Goal: Task Accomplishment & Management: Manage account settings

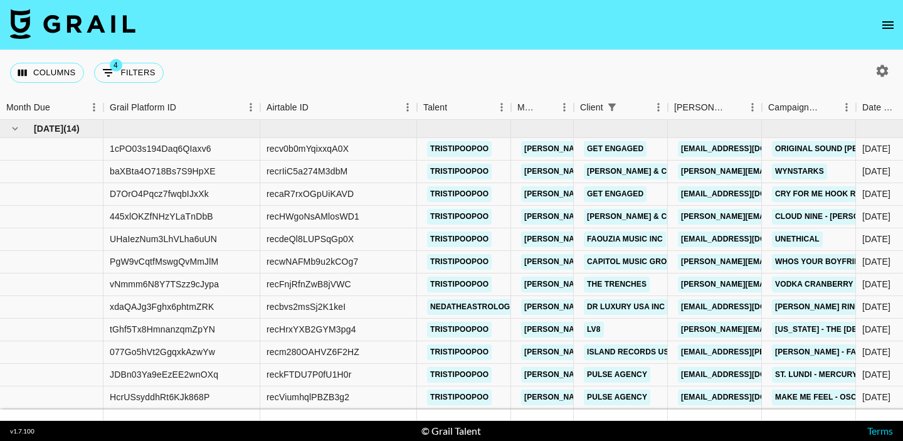
click at [892, 23] on icon "open drawer" at bounding box center [888, 25] width 15 height 15
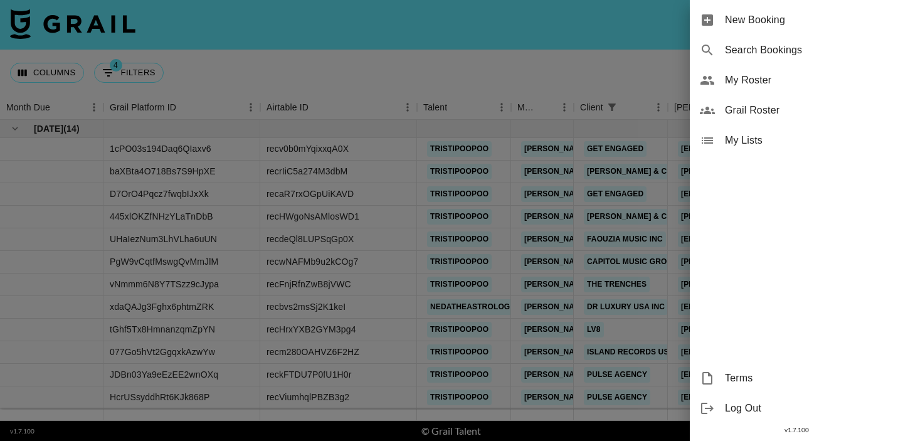
click at [766, 75] on span "My Roster" at bounding box center [809, 80] width 168 height 15
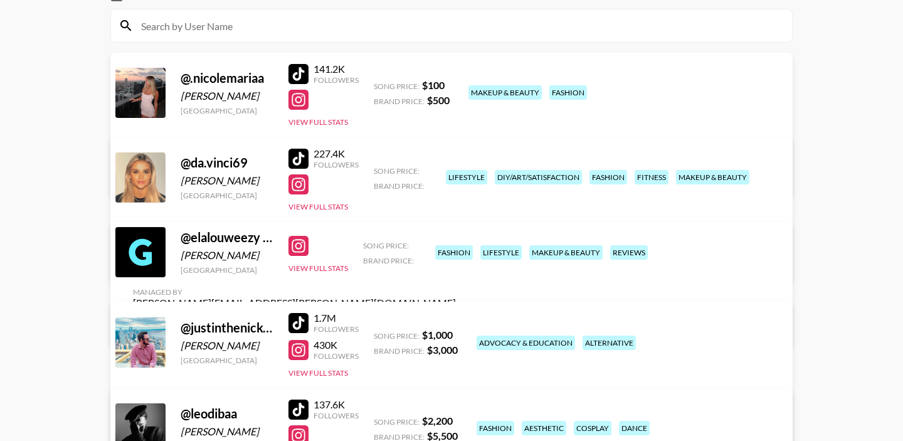
scroll to position [135, 0]
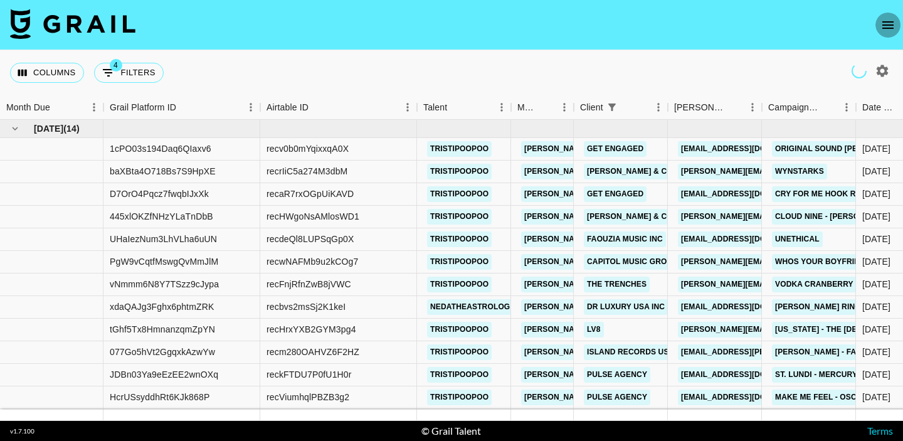
click at [891, 25] on icon "open drawer" at bounding box center [888, 25] width 15 height 15
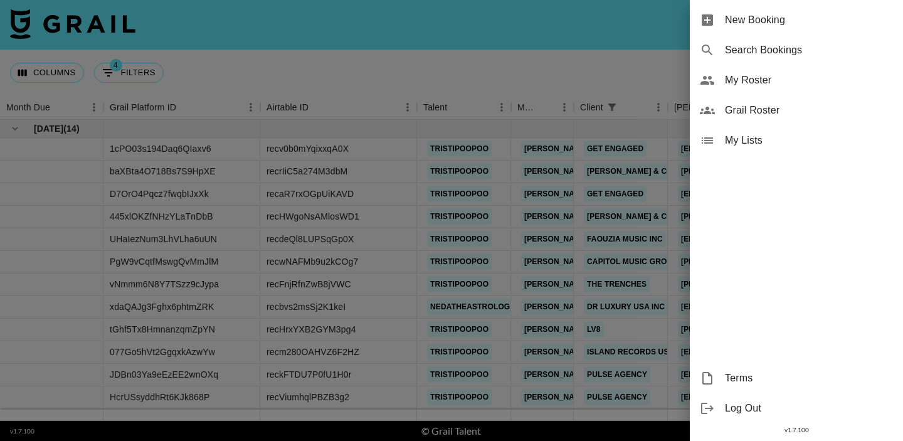
click at [763, 74] on span "My Roster" at bounding box center [809, 80] width 168 height 15
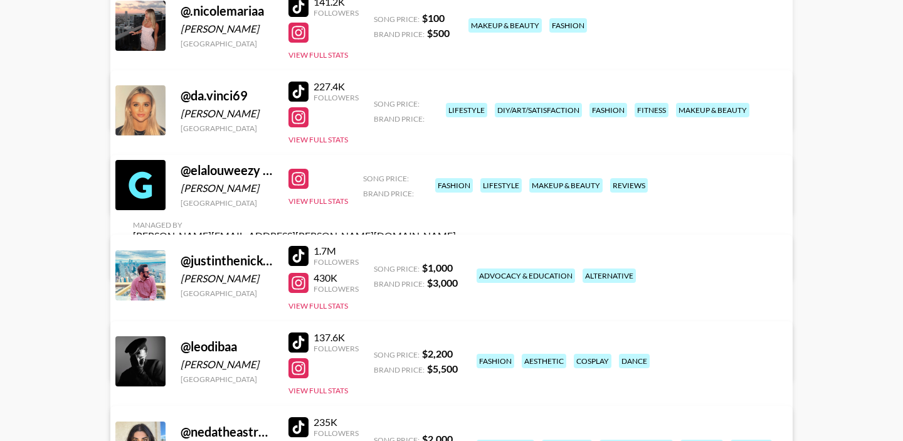
scroll to position [225, 0]
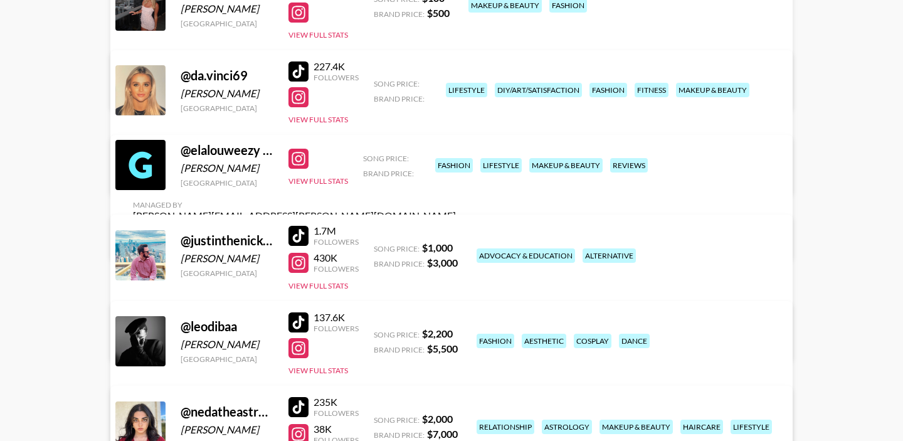
click at [306, 194] on div "@ elalouweezy and popgoestheeweasel Eloise Harkness United Kingdom View Full St…" at bounding box center [451, 197] width 682 height 125
click at [307, 186] on button "View Full Stats" at bounding box center [318, 180] width 60 height 9
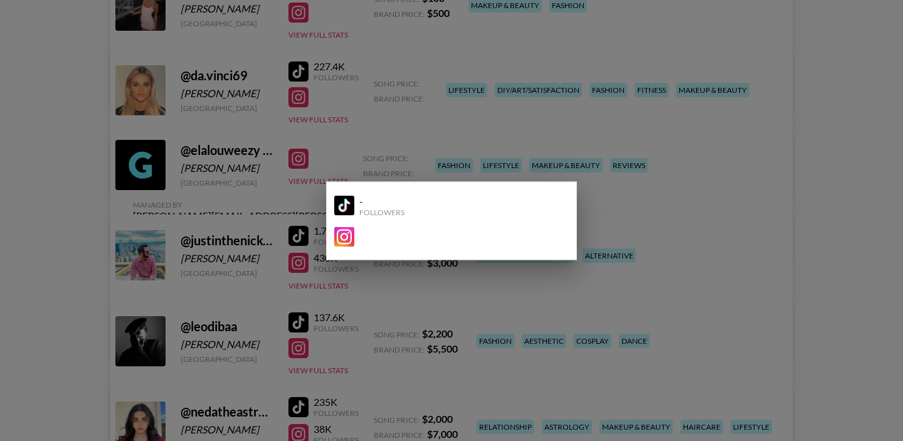
click at [222, 167] on div at bounding box center [451, 220] width 903 height 441
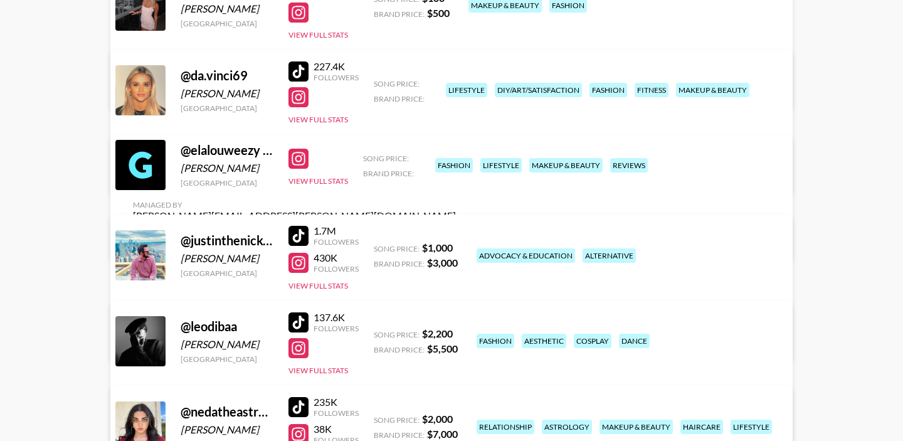
click at [226, 157] on div "@ elalouweezy and popgoestheeweasel" at bounding box center [227, 150] width 93 height 16
click at [456, 232] on link "View/Edit Details" at bounding box center [294, 238] width 323 height 13
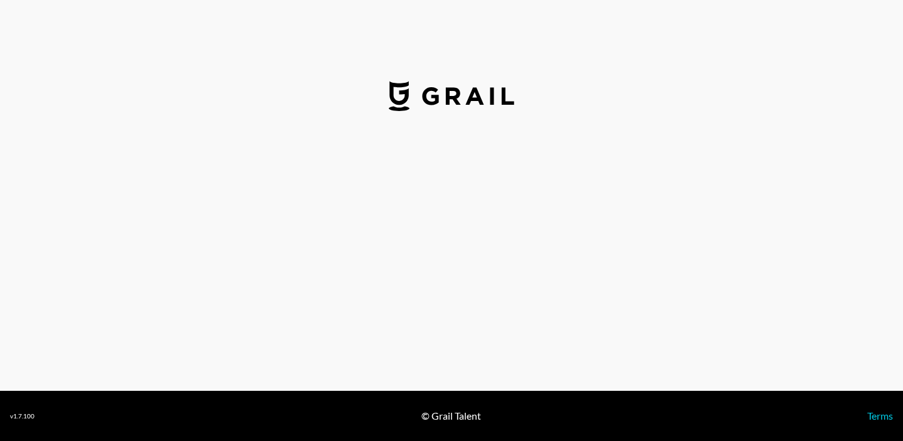
select select "USD"
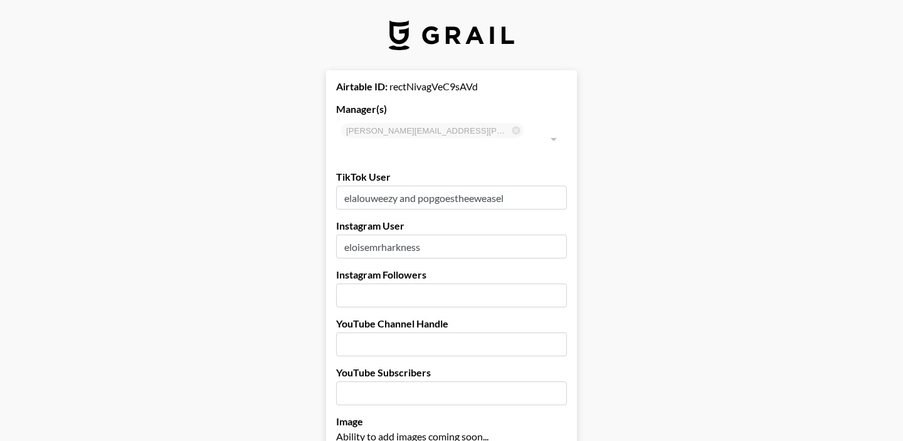
drag, startPoint x: 517, startPoint y: 177, endPoint x: 399, endPoint y: 177, distance: 117.9
click at [399, 186] on input "elalouweezy and popgoestheeweasel" at bounding box center [451, 198] width 231 height 24
type input "elalouweezy"
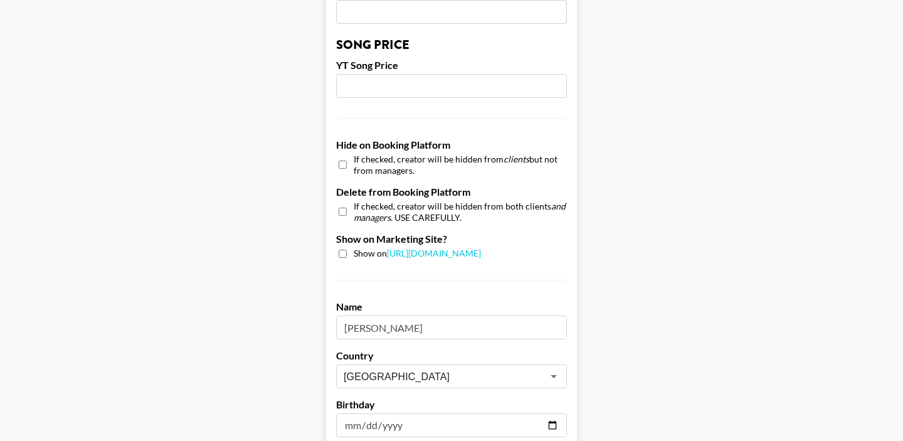
scroll to position [1261, 0]
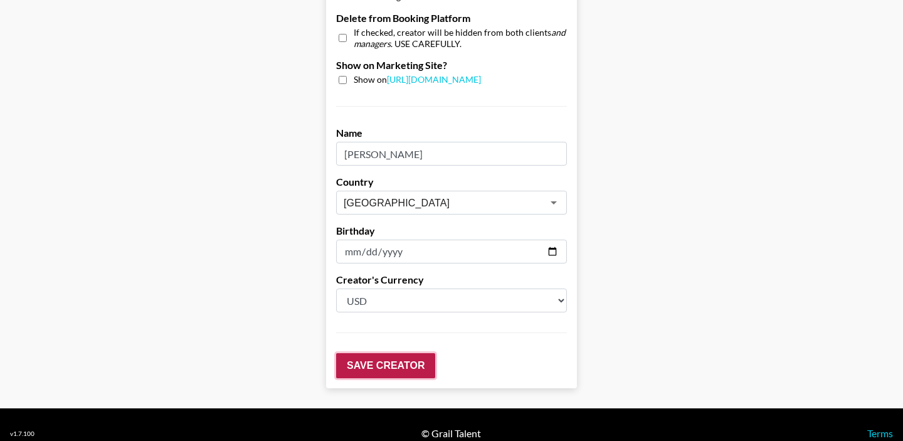
click at [376, 353] on input "Save Creator" at bounding box center [385, 365] width 99 height 25
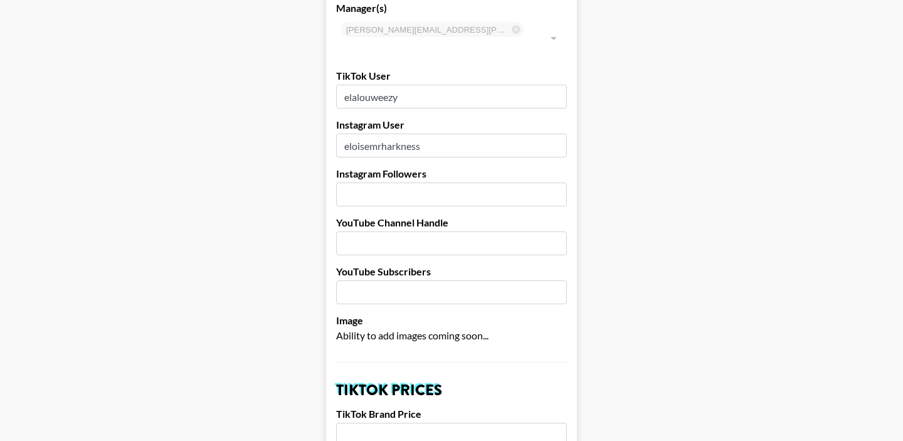
scroll to position [0, 0]
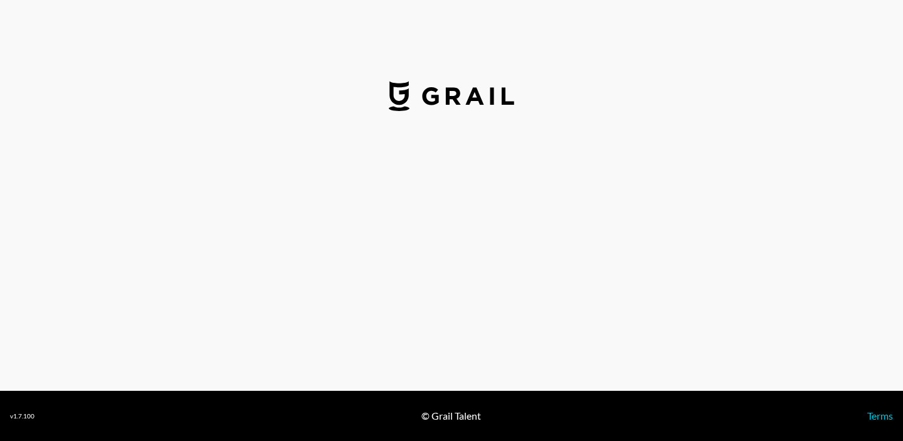
select select "USD"
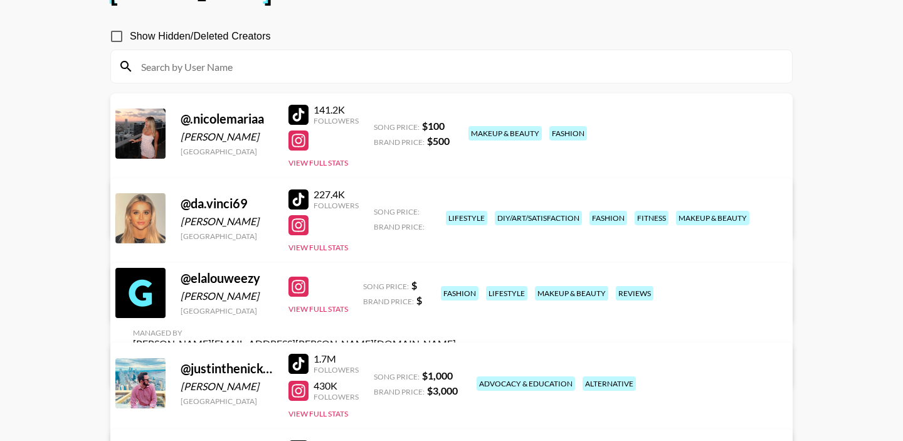
scroll to position [108, 0]
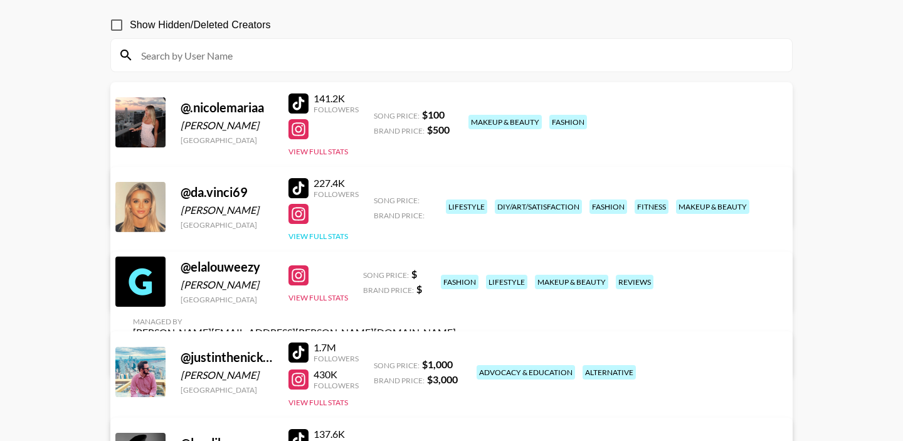
click at [333, 233] on button "View Full Stats" at bounding box center [318, 235] width 60 height 9
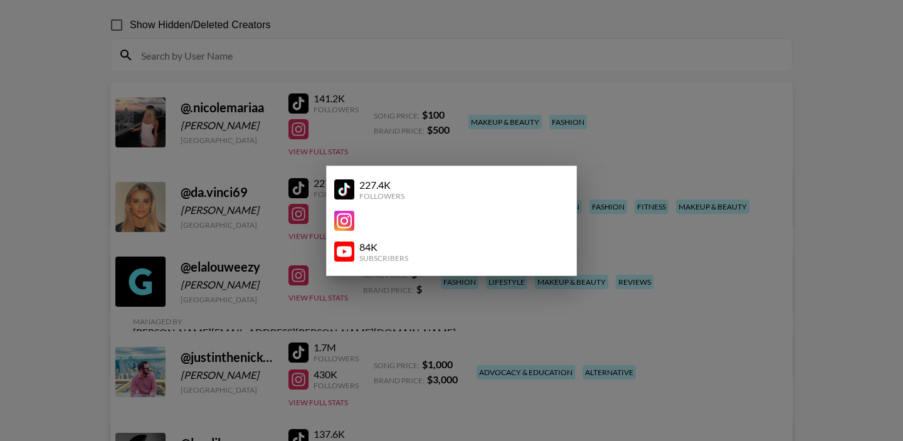
click at [273, 215] on div at bounding box center [451, 220] width 903 height 441
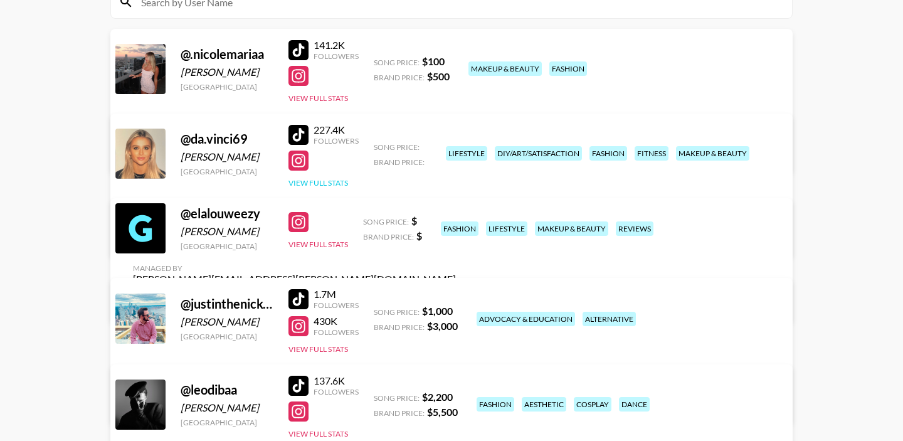
scroll to position [177, 0]
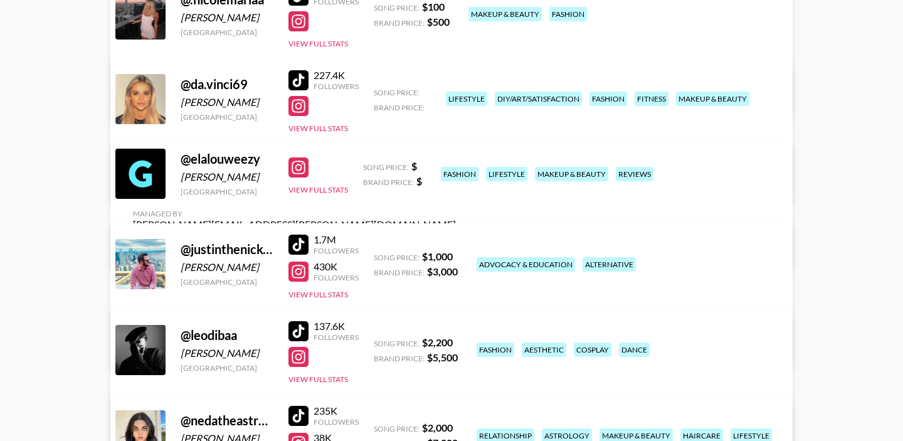
scroll to position [221, 0]
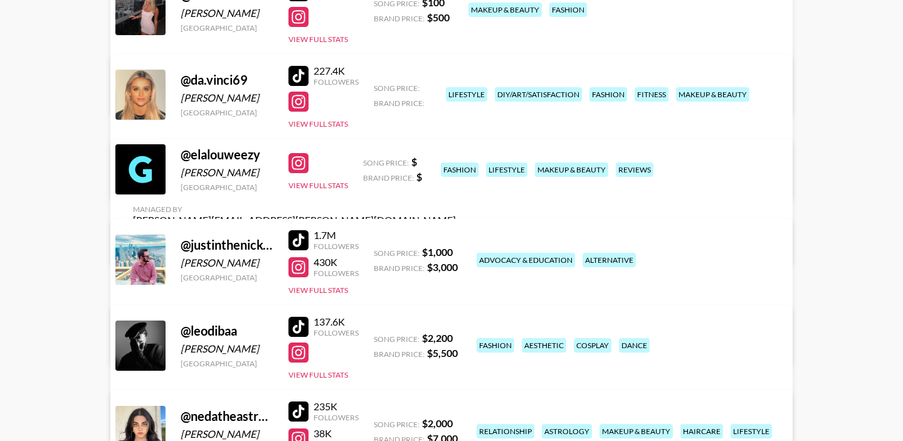
click at [456, 236] on link "View/Edit Details" at bounding box center [294, 242] width 323 height 13
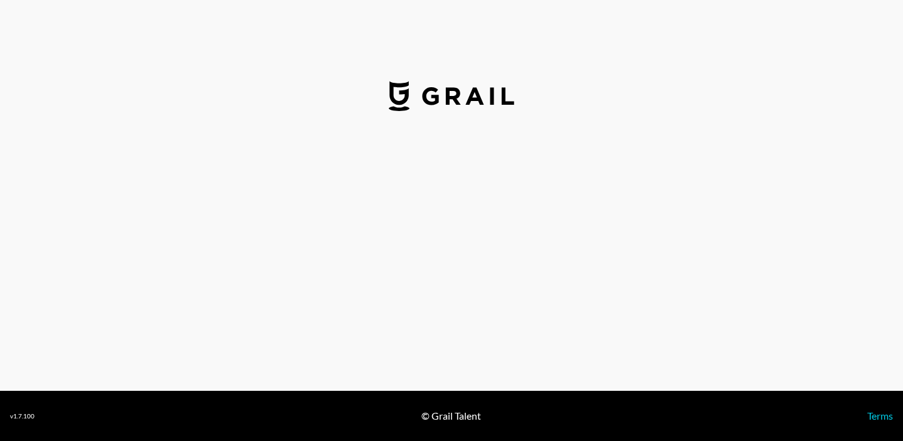
select select "USD"
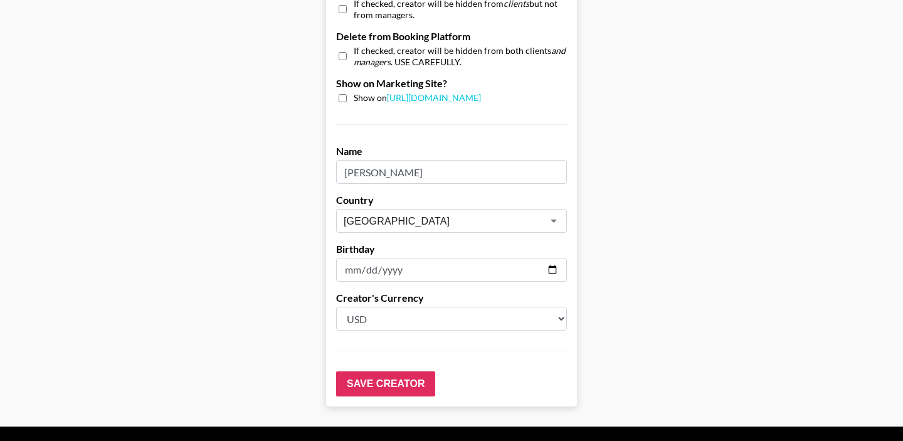
scroll to position [1261, 0]
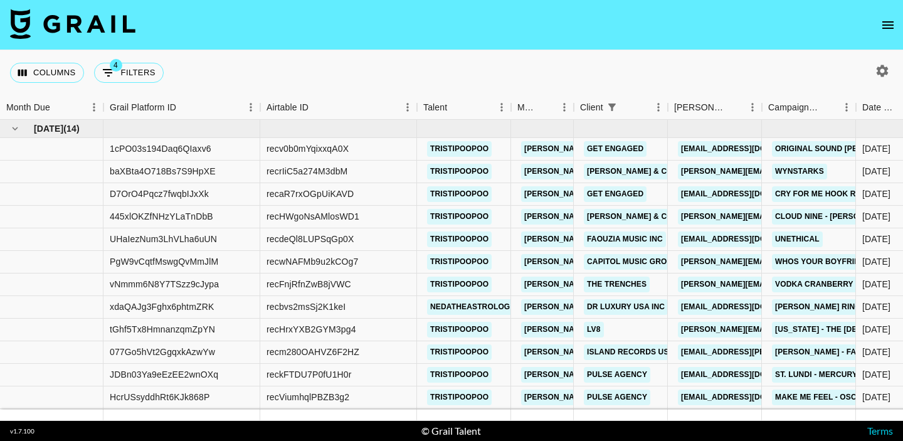
click at [888, 19] on icon "open drawer" at bounding box center [888, 25] width 15 height 15
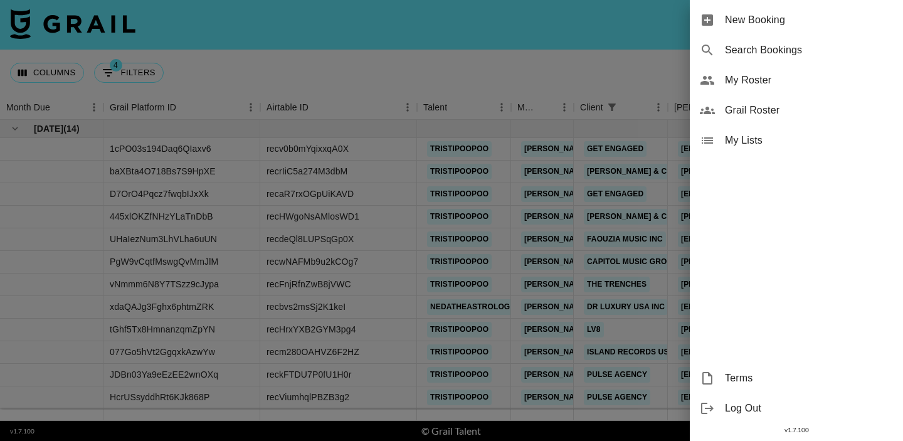
click at [764, 77] on span "My Roster" at bounding box center [809, 80] width 168 height 15
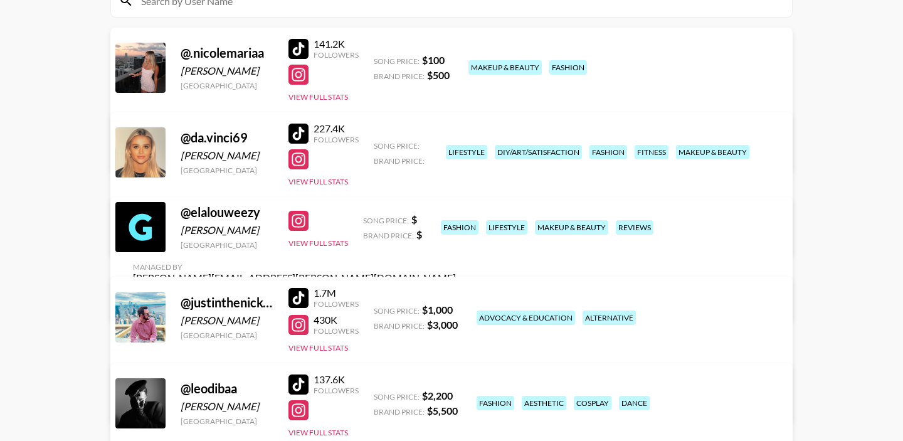
scroll to position [162, 0]
click at [328, 246] on button "View Full Stats" at bounding box center [318, 243] width 60 height 9
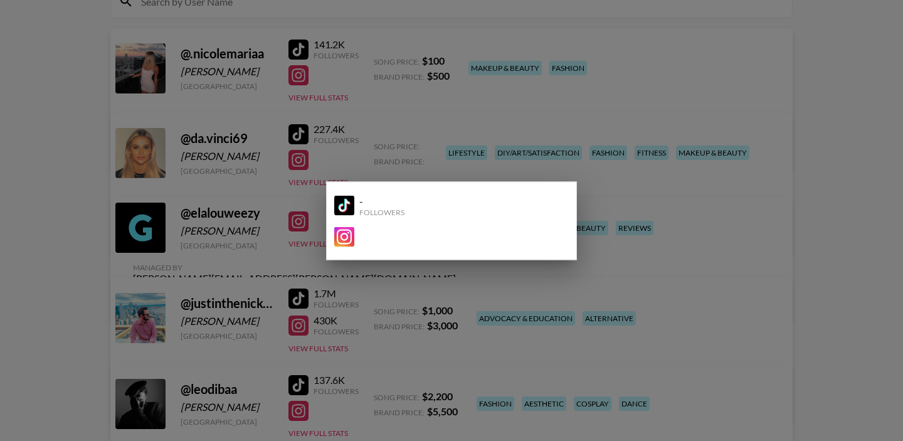
click at [314, 181] on div at bounding box center [451, 220] width 903 height 441
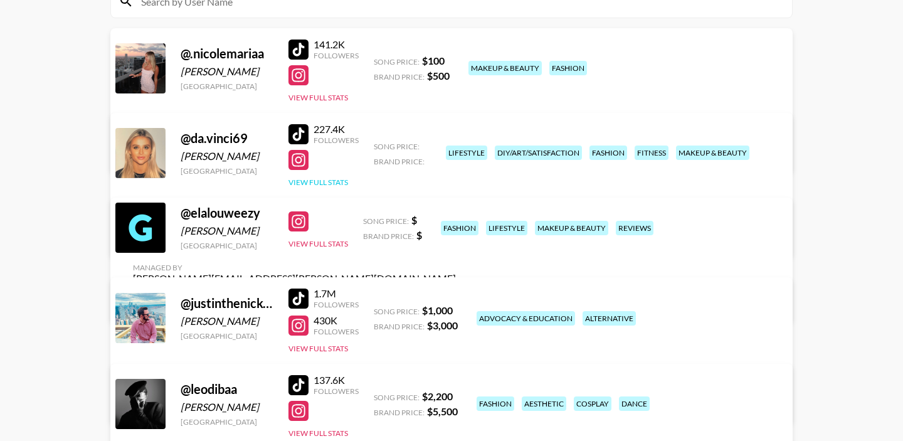
click at [314, 182] on button "View Full Stats" at bounding box center [318, 181] width 60 height 9
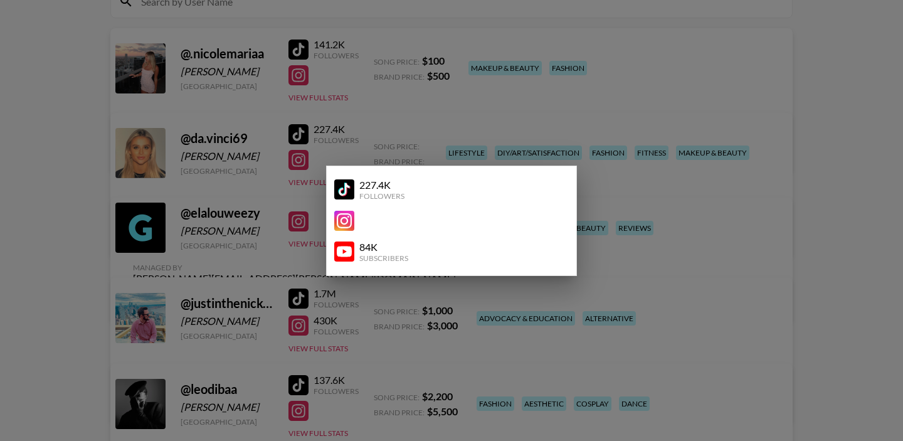
click at [26, 169] on div at bounding box center [451, 220] width 903 height 441
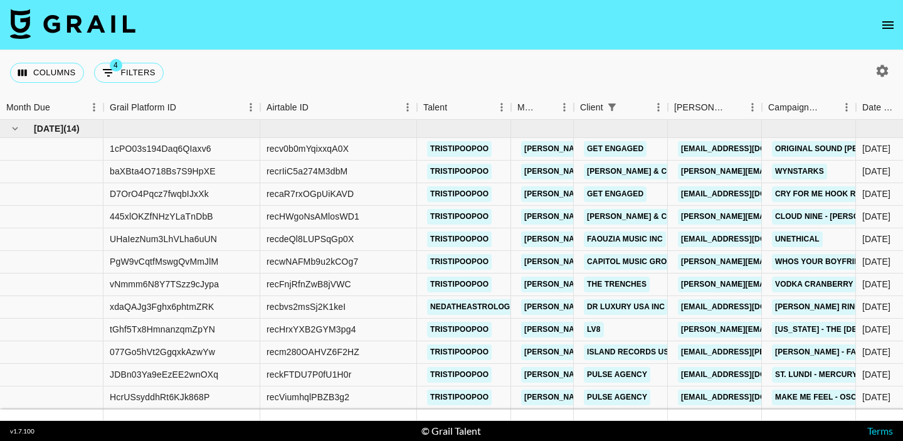
click at [477, 83] on div "Columns 4 Filters + Booking" at bounding box center [451, 72] width 903 height 45
click at [890, 18] on icon "open drawer" at bounding box center [888, 25] width 15 height 15
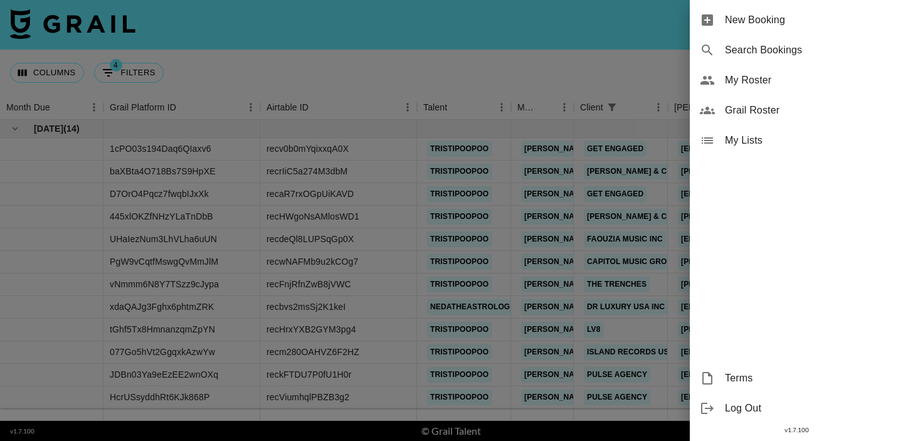
click at [747, 82] on span "My Roster" at bounding box center [809, 80] width 168 height 15
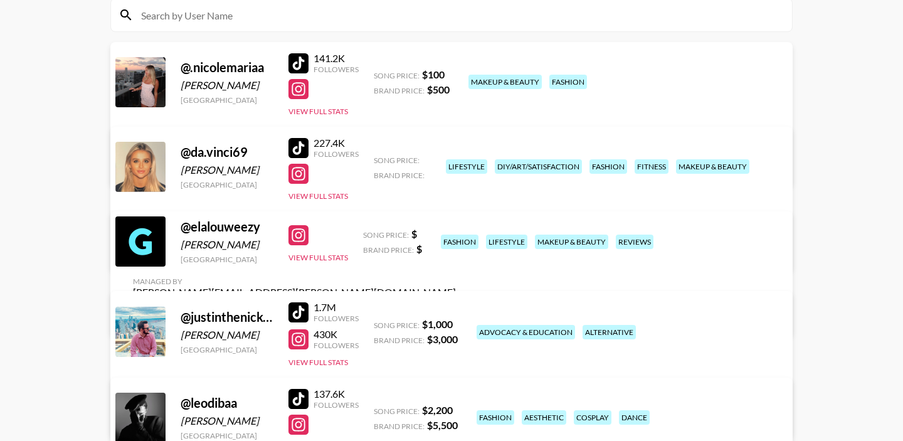
scroll to position [176, 0]
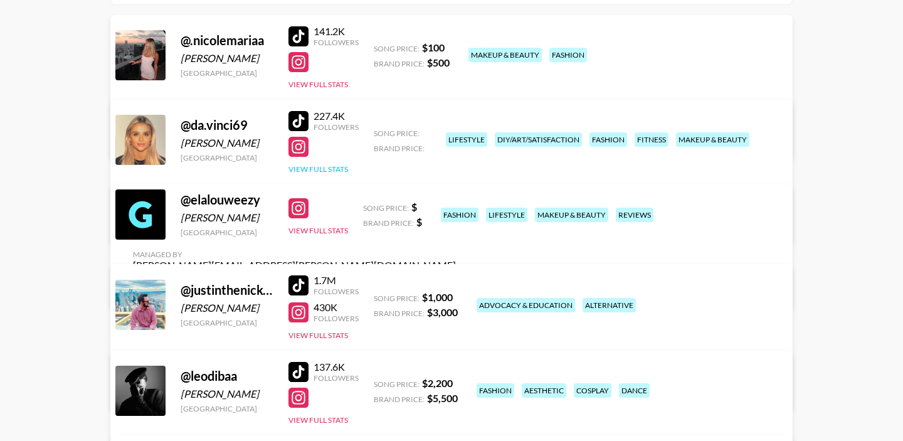
click at [337, 165] on button "View Full Stats" at bounding box center [318, 168] width 60 height 9
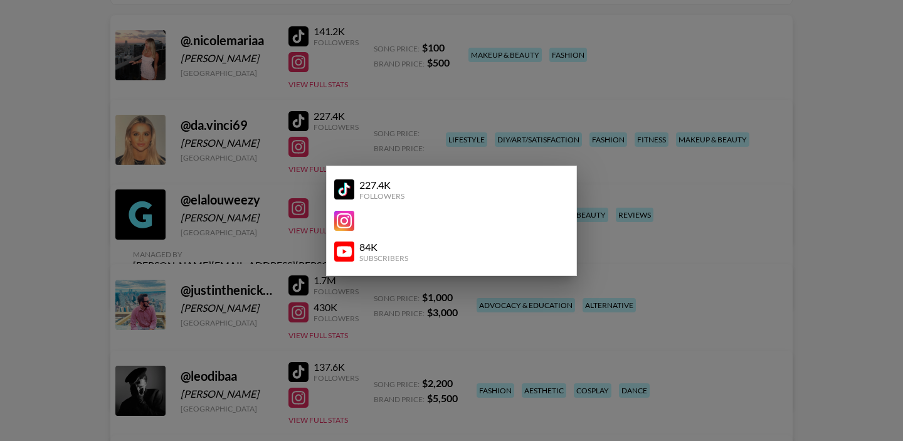
click at [359, 131] on div at bounding box center [451, 220] width 903 height 441
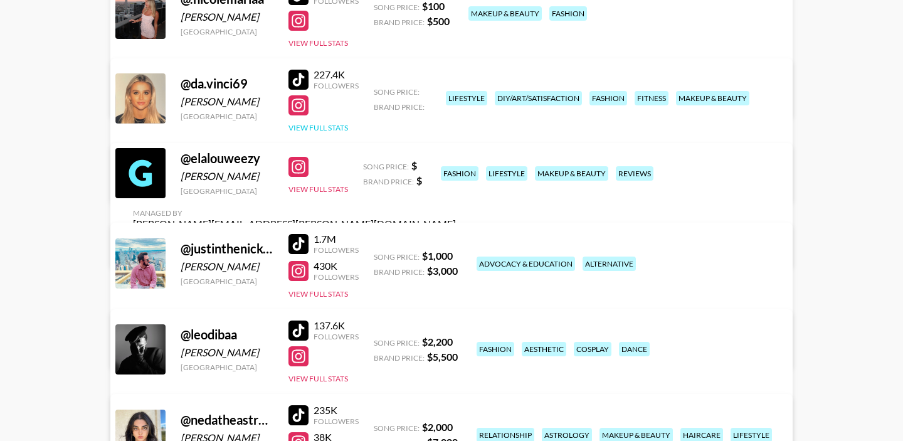
scroll to position [209, 0]
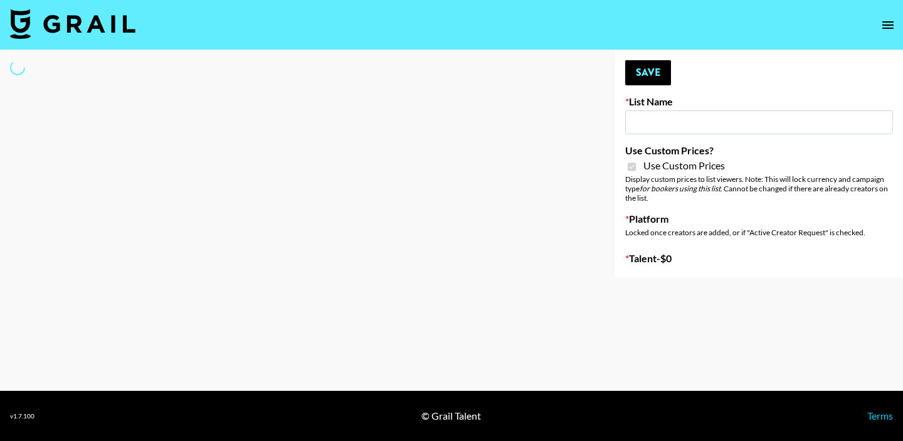
type input "Yap Freely x more MICRO CREATORS"
checkbox input "true"
select select "Brand"
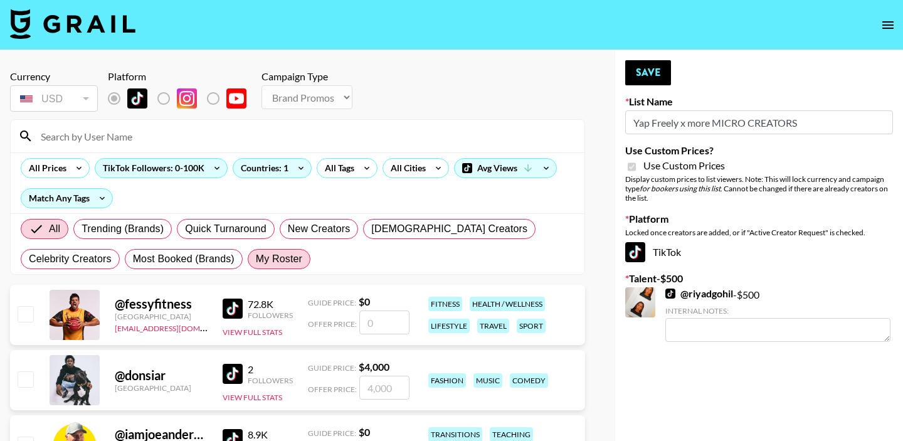
click at [280, 266] on span "My Roster" at bounding box center [279, 258] width 46 height 15
click at [256, 259] on input "My Roster" at bounding box center [256, 259] width 0 height 0
radio input "true"
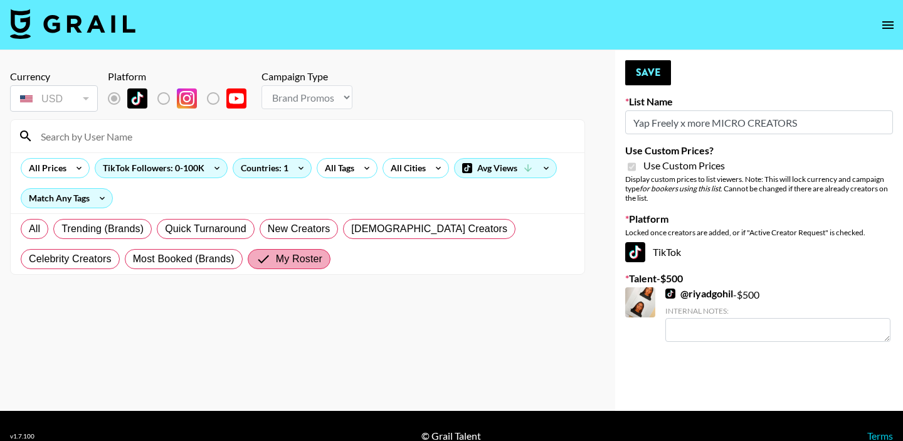
scroll to position [20, 0]
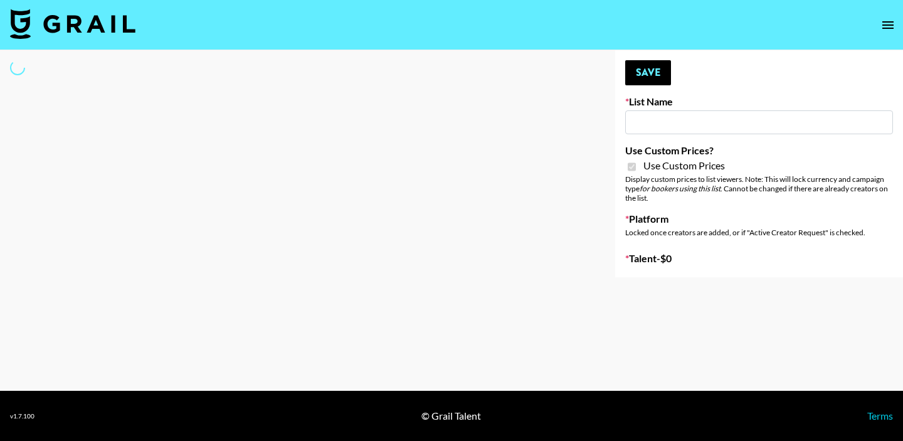
type input "Yap Freely x more MICRO CREATORS"
checkbox input "true"
select select "Brand"
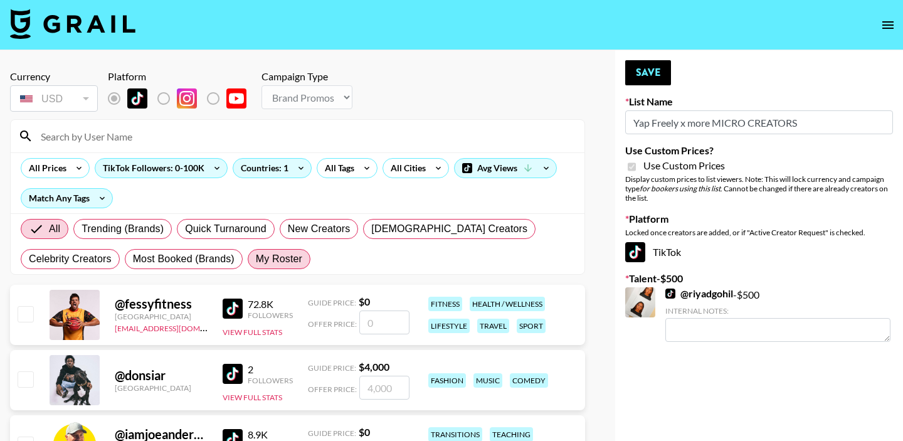
click at [274, 263] on span "My Roster" at bounding box center [279, 258] width 46 height 15
click at [256, 259] on input "My Roster" at bounding box center [256, 259] width 0 height 0
radio input "true"
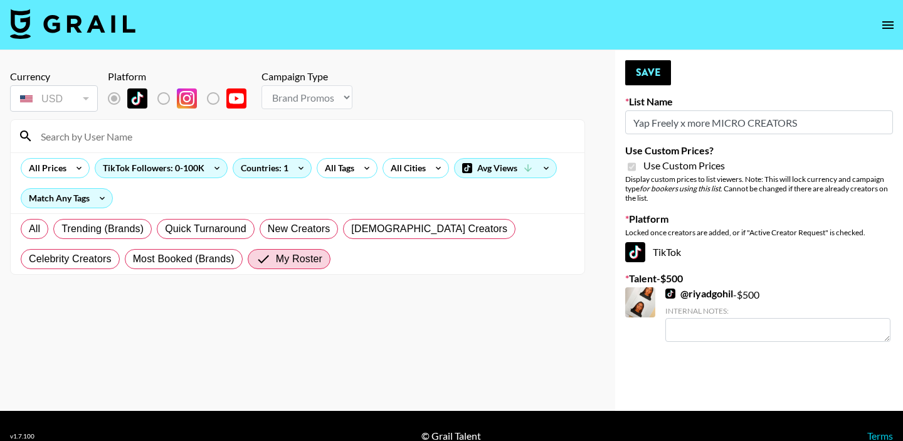
scroll to position [20, 0]
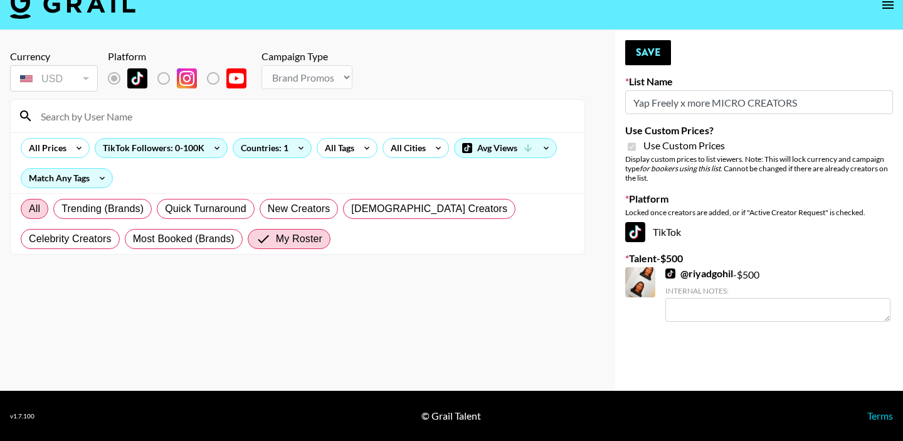
click at [29, 208] on span "All" at bounding box center [34, 208] width 11 height 15
click at [29, 209] on input "All" at bounding box center [29, 209] width 0 height 0
radio input "true"
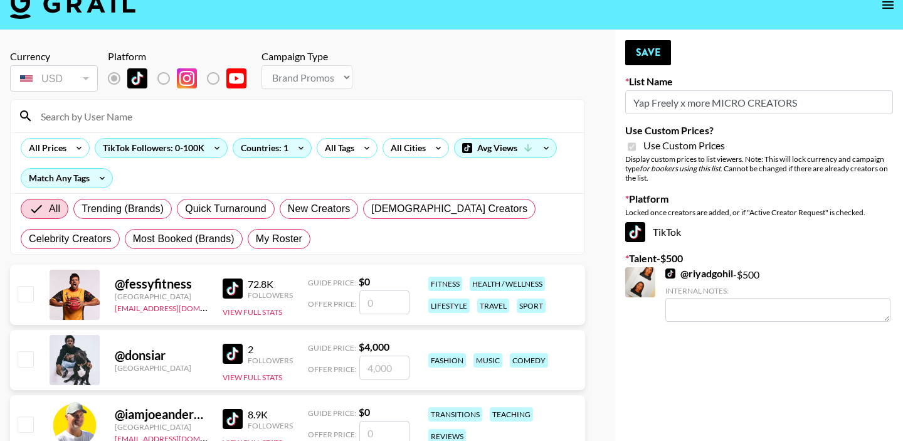
click at [171, 117] on input at bounding box center [305, 116] width 544 height 20
type input "n"
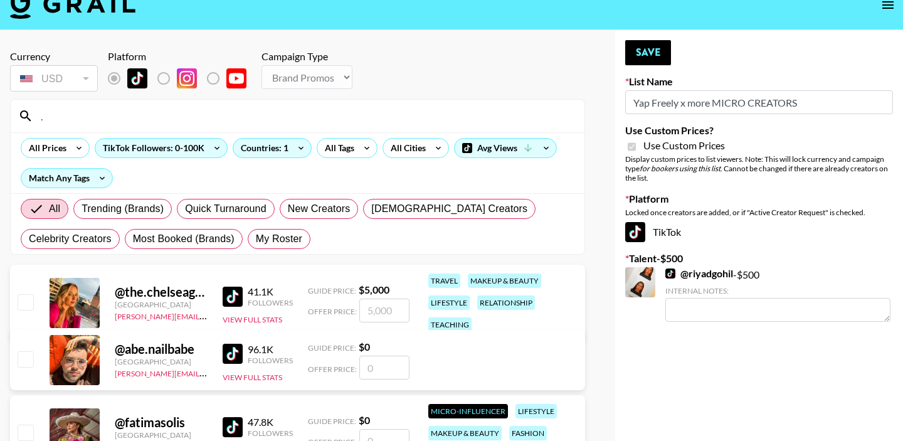
type input ".nicol"
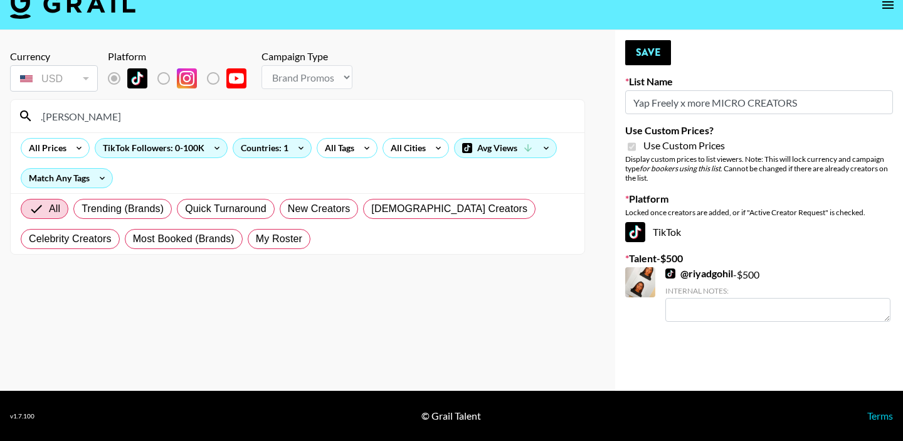
click at [214, 39] on div "Currency USD USD ​ Platform Campaign Type Choose Type... Song Promos Brand Prom…" at bounding box center [297, 210] width 595 height 361
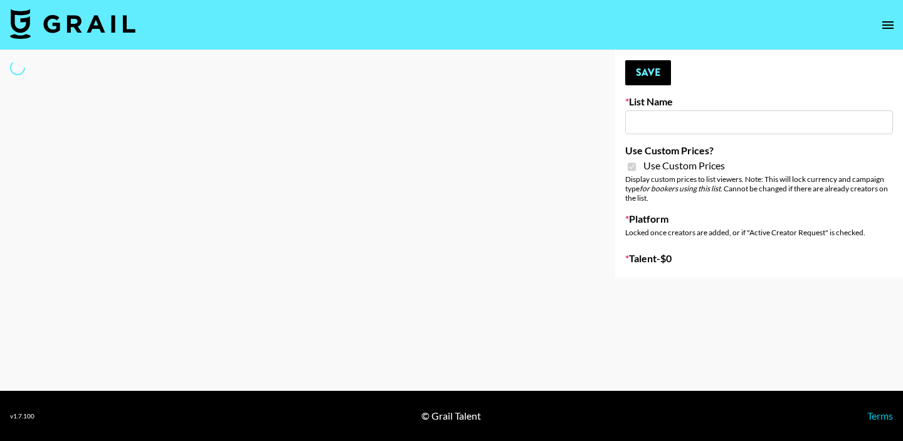
type input "Yap Freely x more MICRO CREATORS"
checkbox input "true"
select select "Brand"
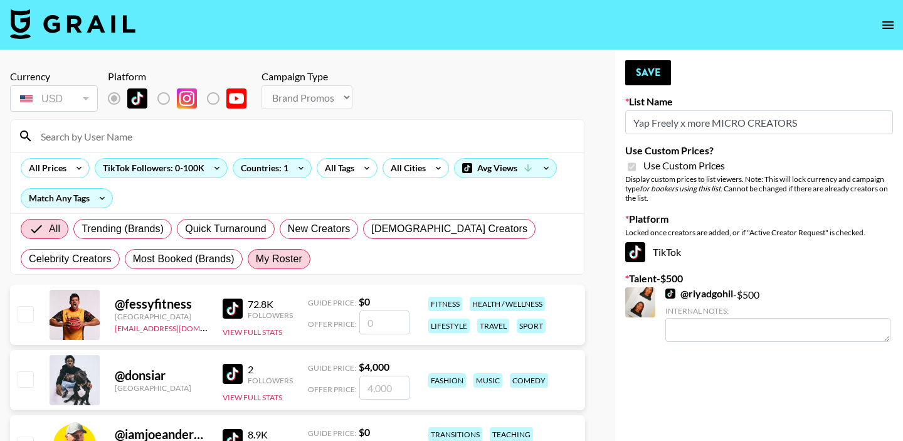
click at [272, 261] on span "My Roster" at bounding box center [279, 258] width 46 height 15
click at [256, 259] on input "My Roster" at bounding box center [256, 259] width 0 height 0
radio input "true"
